Goal: Find specific page/section: Find specific page/section

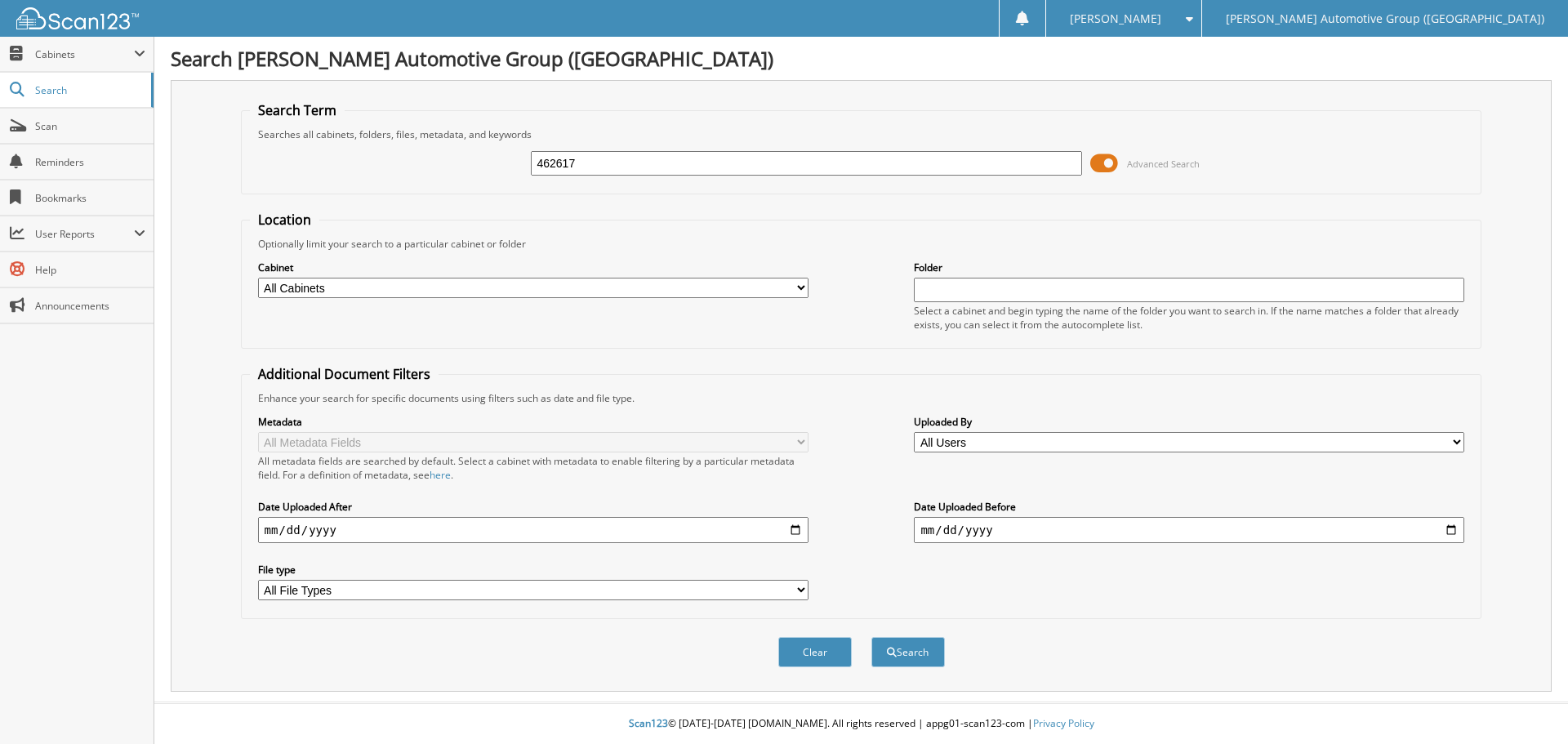
type input "462617"
click at [871, 637] on button "Search" at bounding box center [908, 651] width 74 height 30
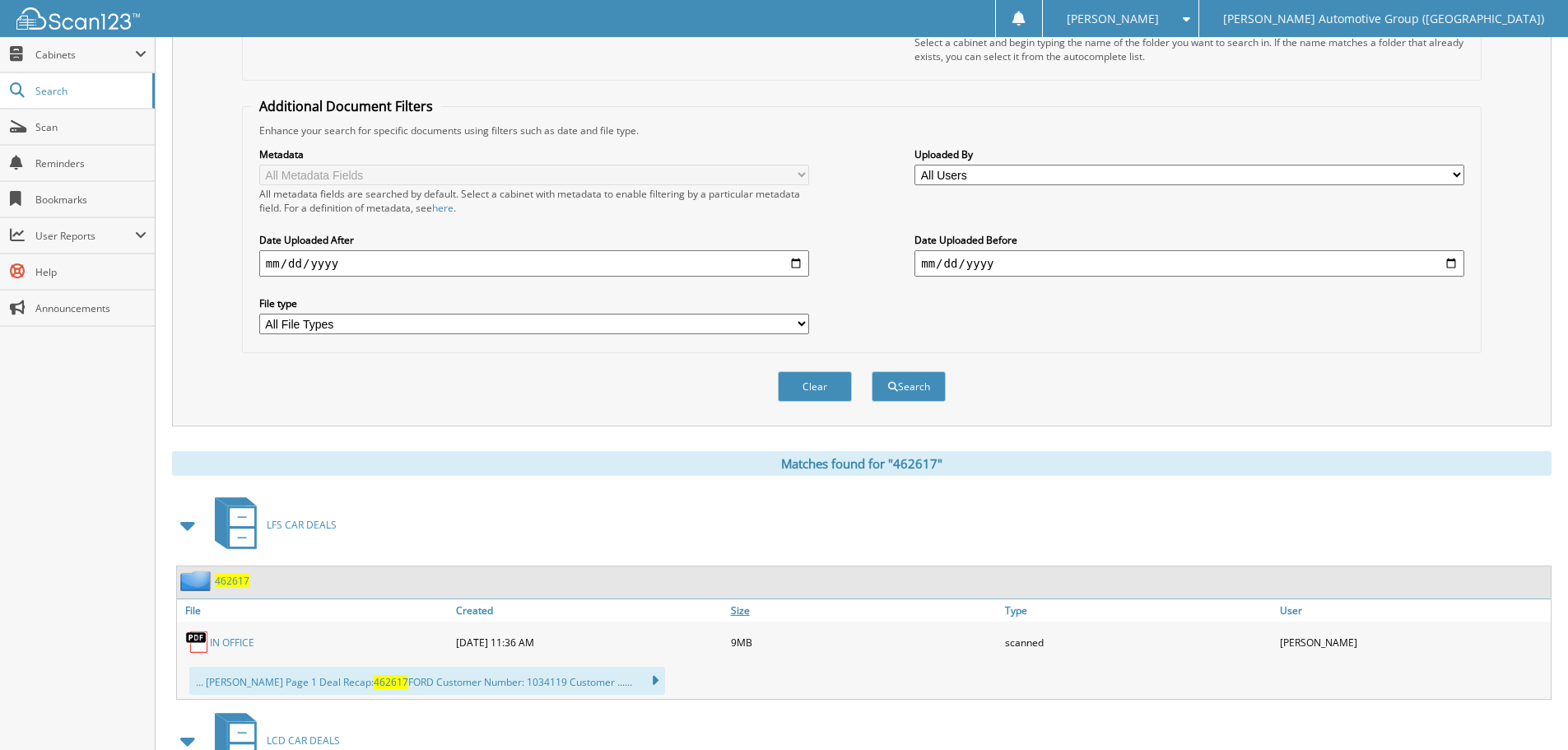
scroll to position [494, 0]
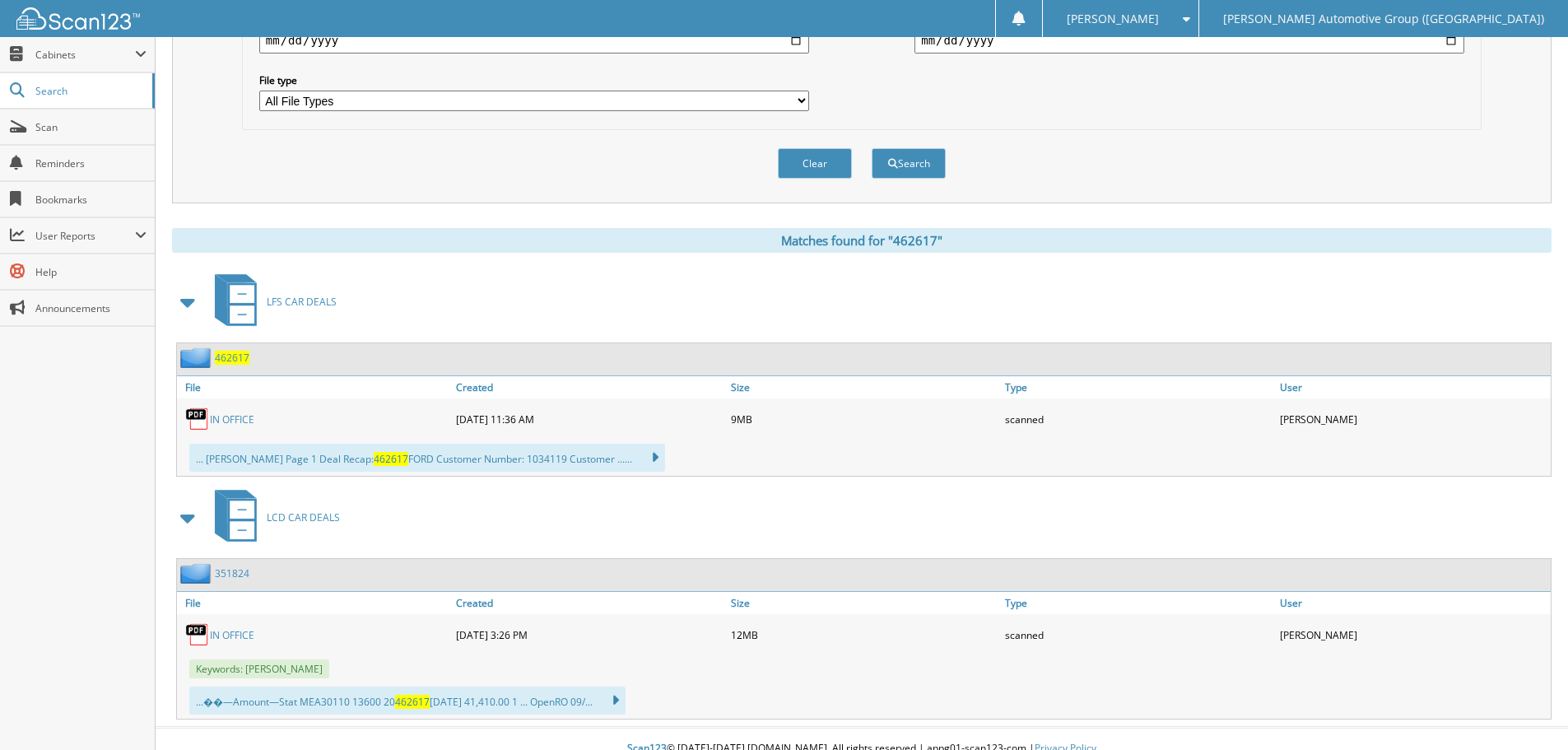
click at [245, 418] on link "IN OFFICE" at bounding box center [231, 419] width 45 height 14
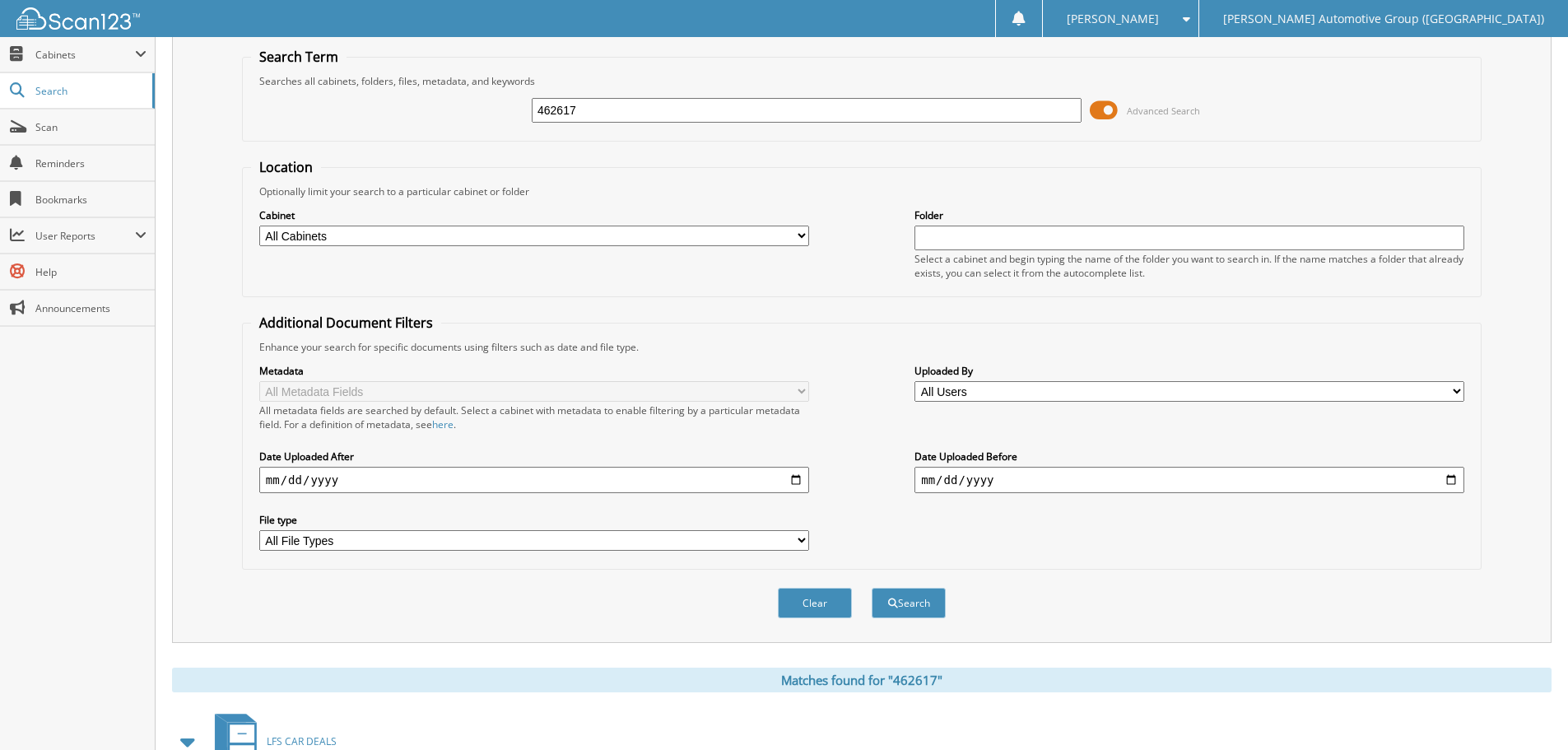
scroll to position [0, 0]
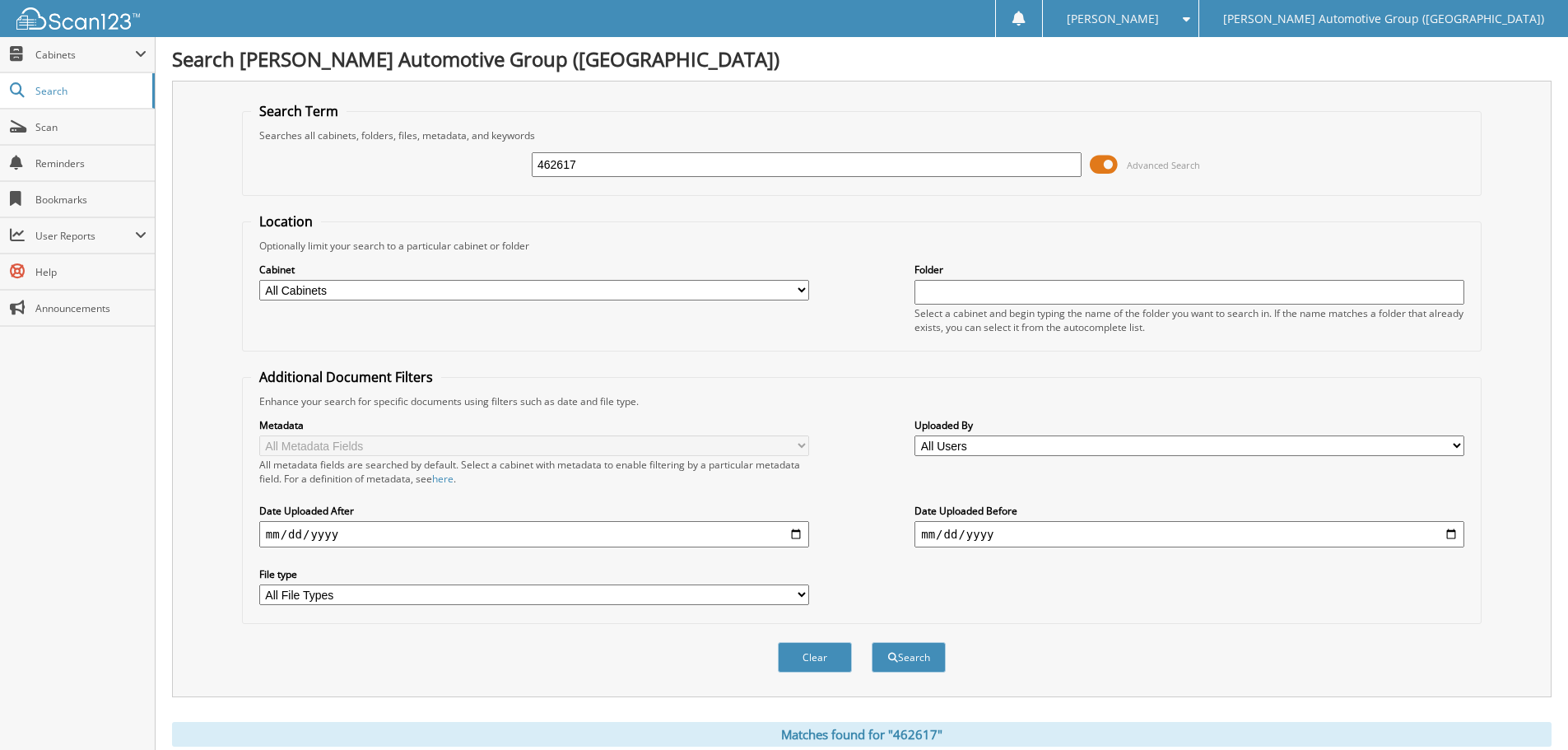
drag, startPoint x: 641, startPoint y: 165, endPoint x: 375, endPoint y: 210, distance: 269.8
click at [384, 210] on form "Search Term Searches all cabinets, folders, files, metadata, and keywords 46261…" at bounding box center [862, 396] width 1240 height 588
type input "462266"
click at [871, 642] on button "Search" at bounding box center [908, 657] width 74 height 31
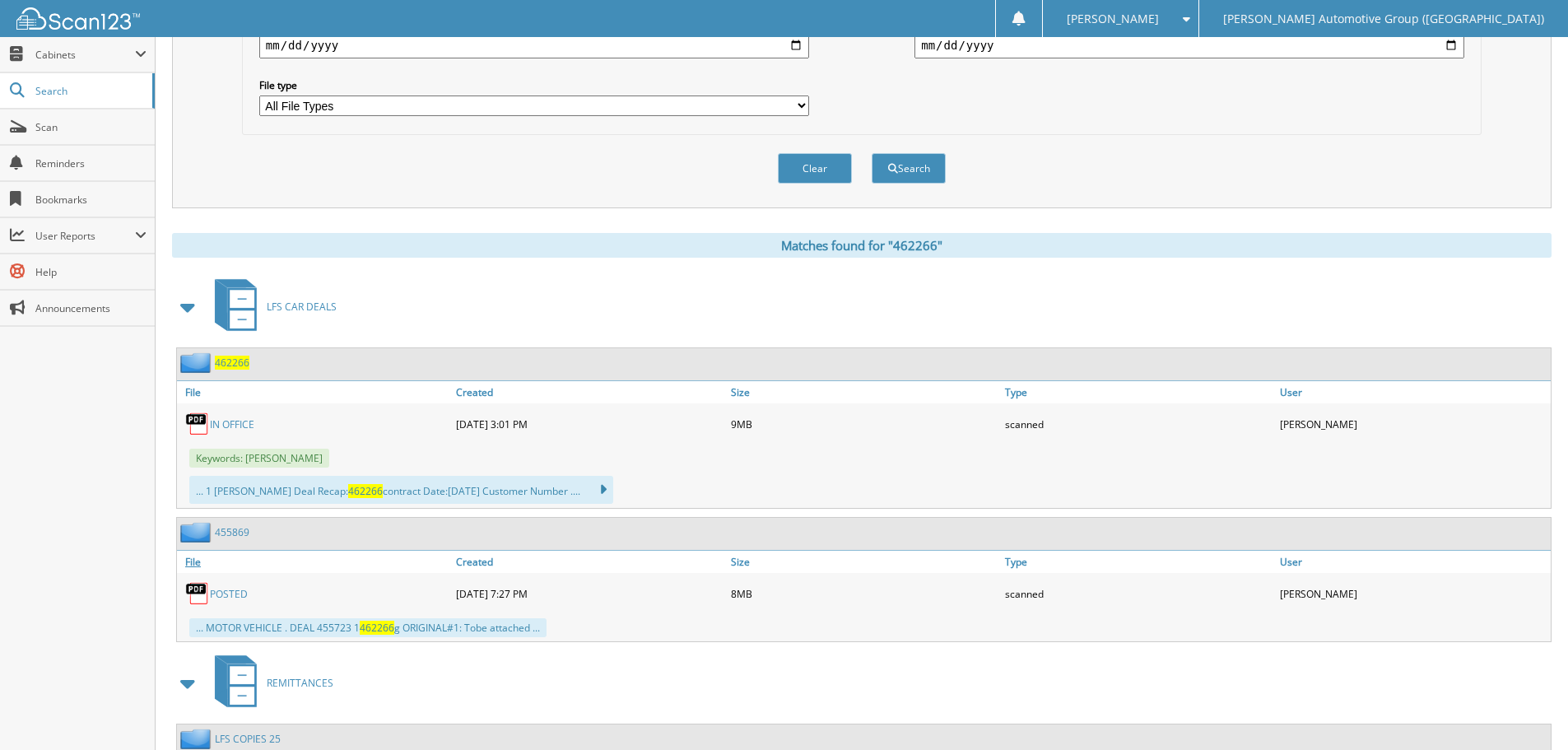
scroll to position [638, 0]
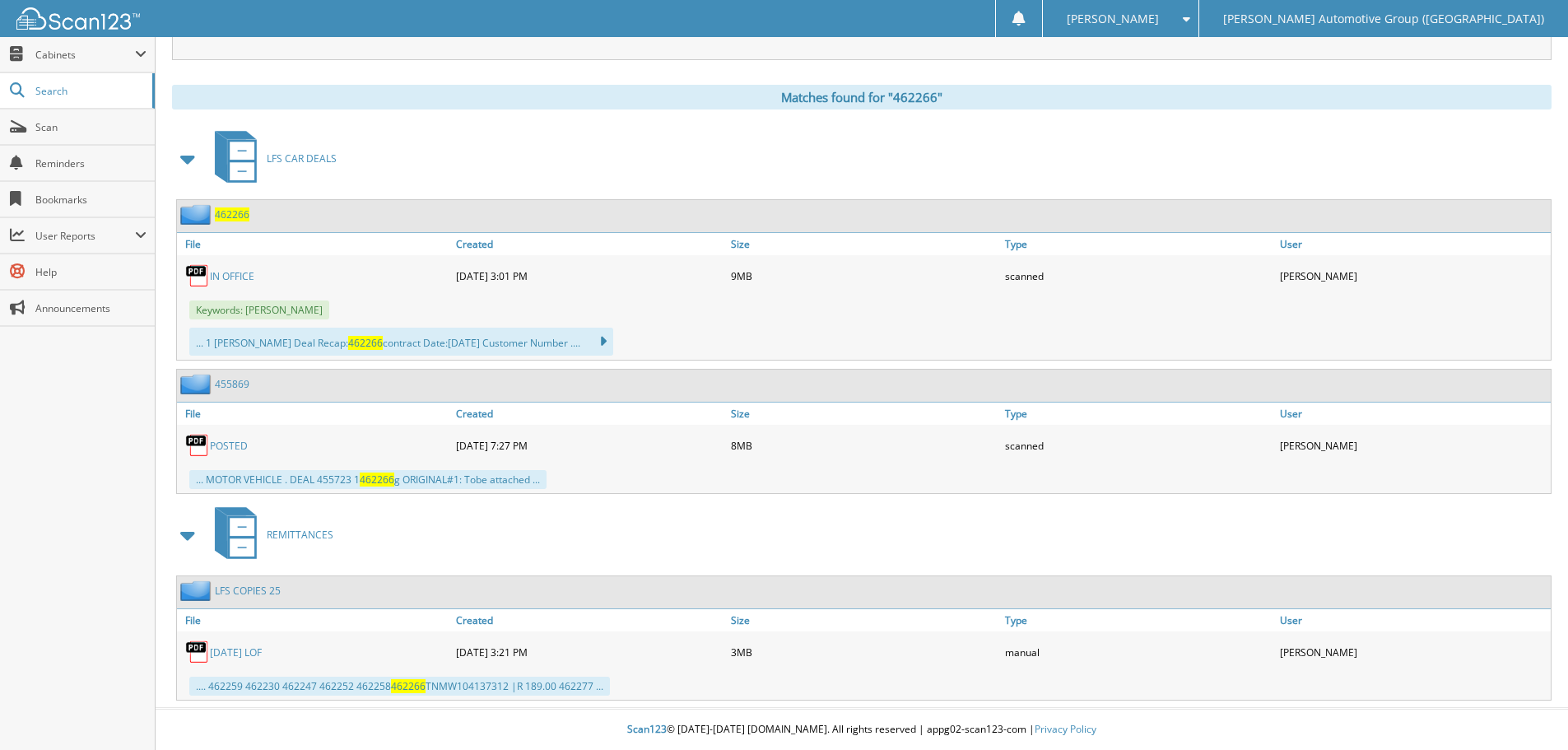
click at [236, 266] on div "IN OFFICE" at bounding box center [314, 276] width 275 height 33
click at [227, 279] on link "IN OFFICE" at bounding box center [231, 276] width 45 height 14
click at [237, 274] on link "IN OFFICE" at bounding box center [231, 276] width 45 height 14
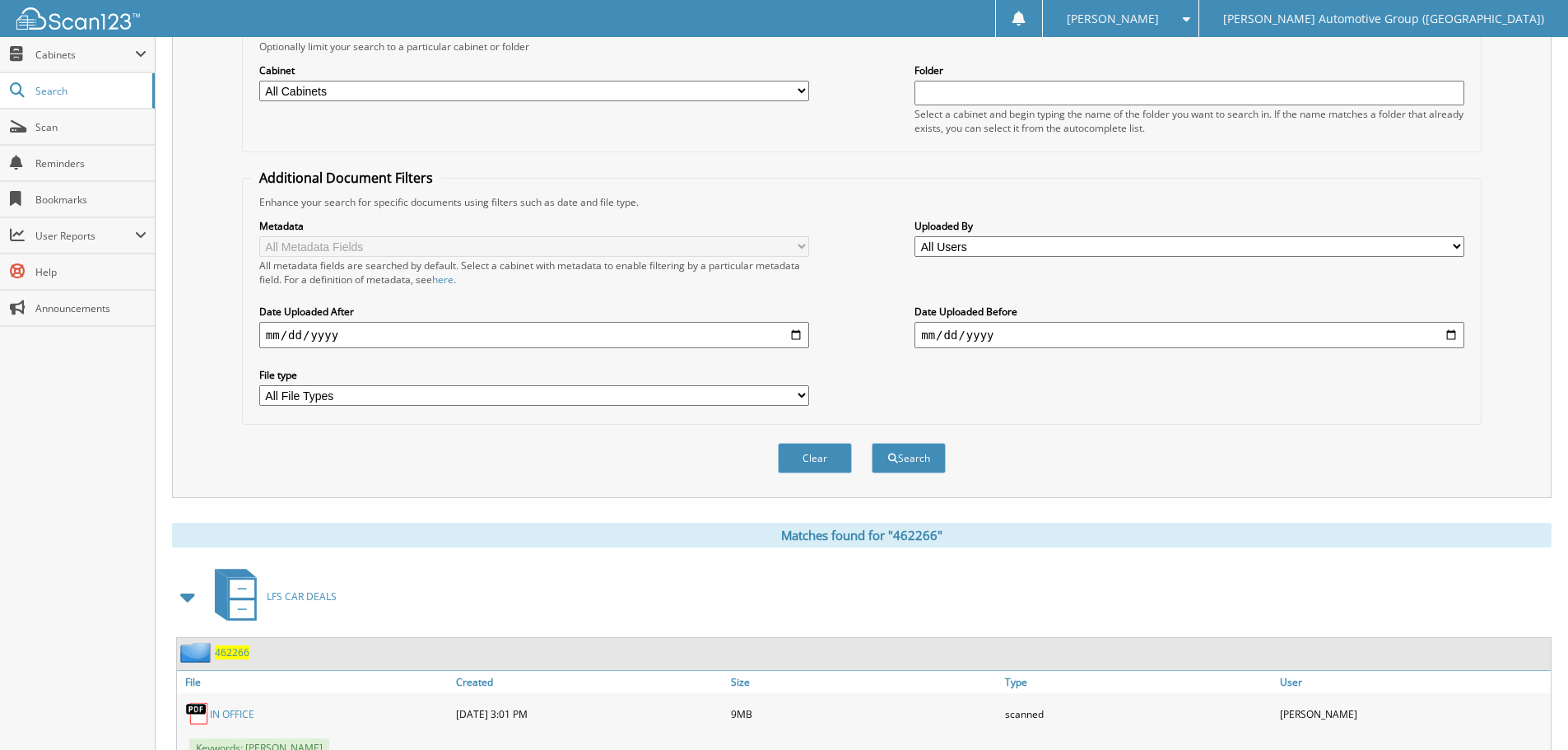
scroll to position [0, 0]
